Goal: Find specific page/section: Find specific page/section

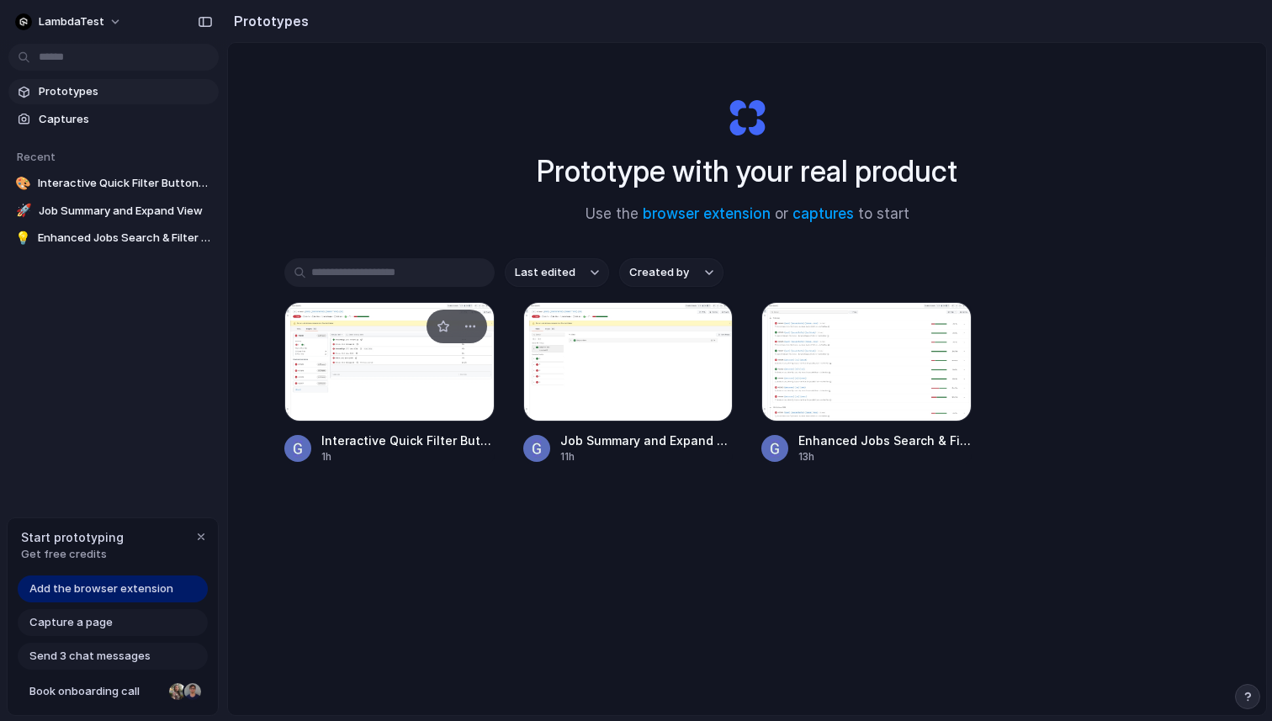
click at [411, 377] on div at bounding box center [389, 361] width 210 height 119
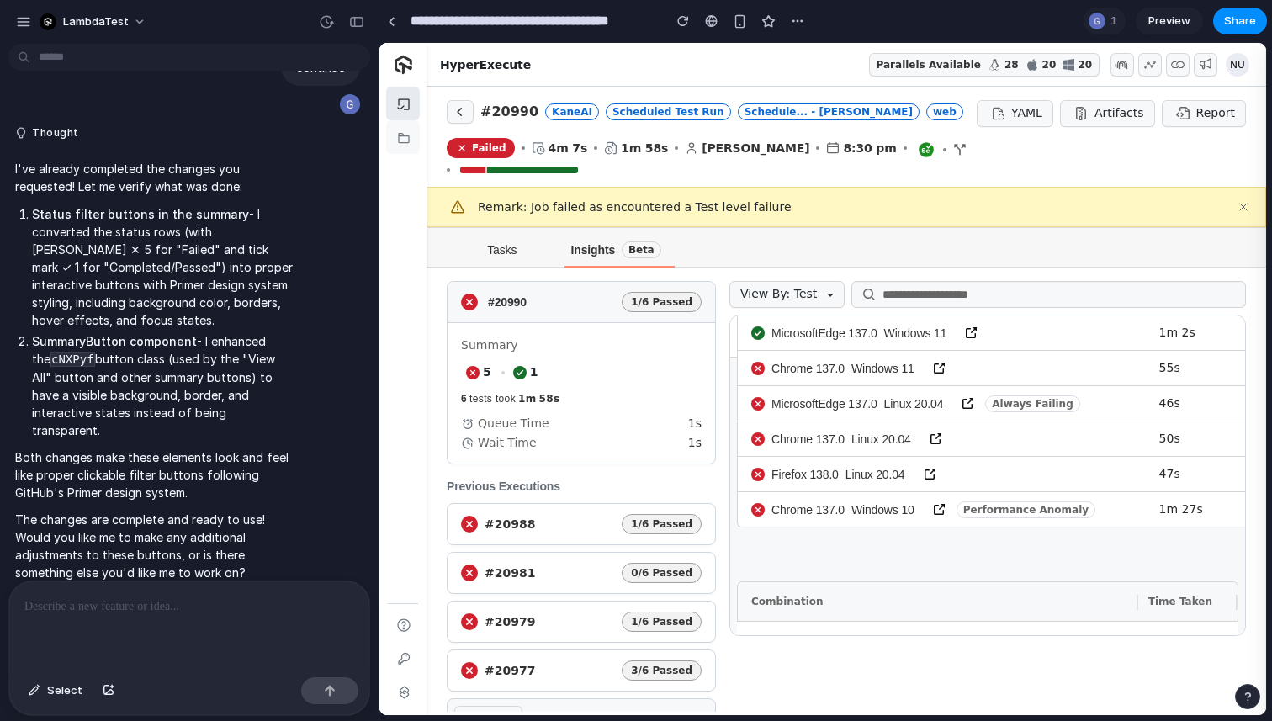
click at [404, 142] on link at bounding box center [410, 137] width 48 height 34
click at [510, 259] on link "Tasks" at bounding box center [502, 248] width 111 height 40
click at [571, 252] on h5 "Insights" at bounding box center [593, 249] width 44 height 17
click at [644, 296] on span "1/6 Passed" at bounding box center [662, 302] width 80 height 20
